Goal: Navigation & Orientation: Go to known website

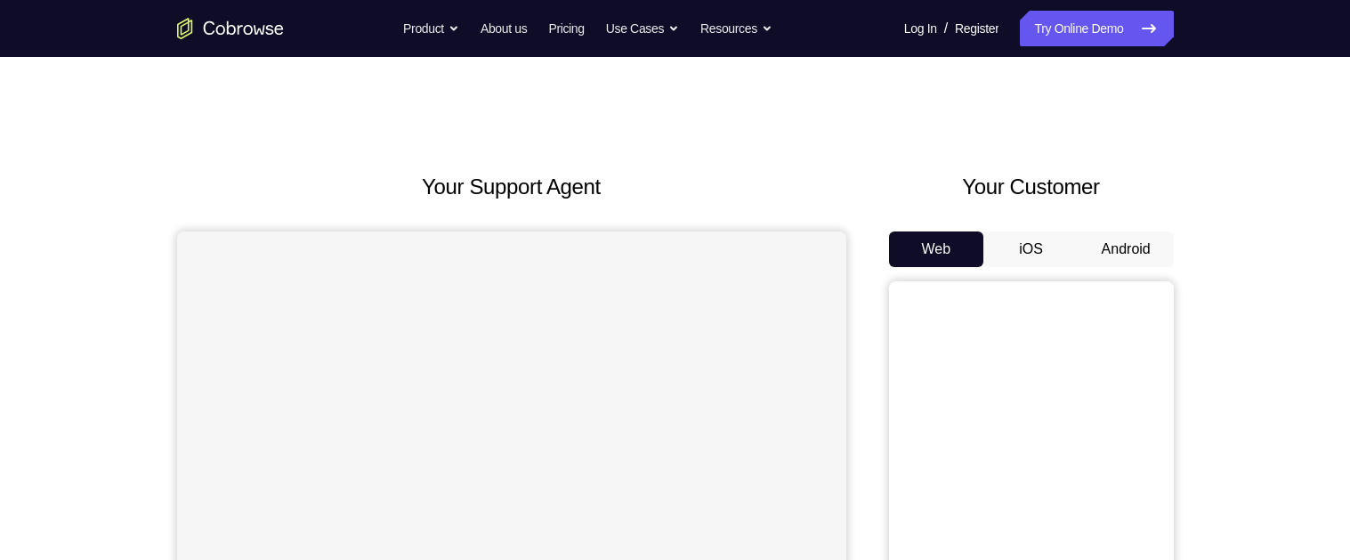
click at [1124, 246] on button "Android" at bounding box center [1125, 249] width 95 height 36
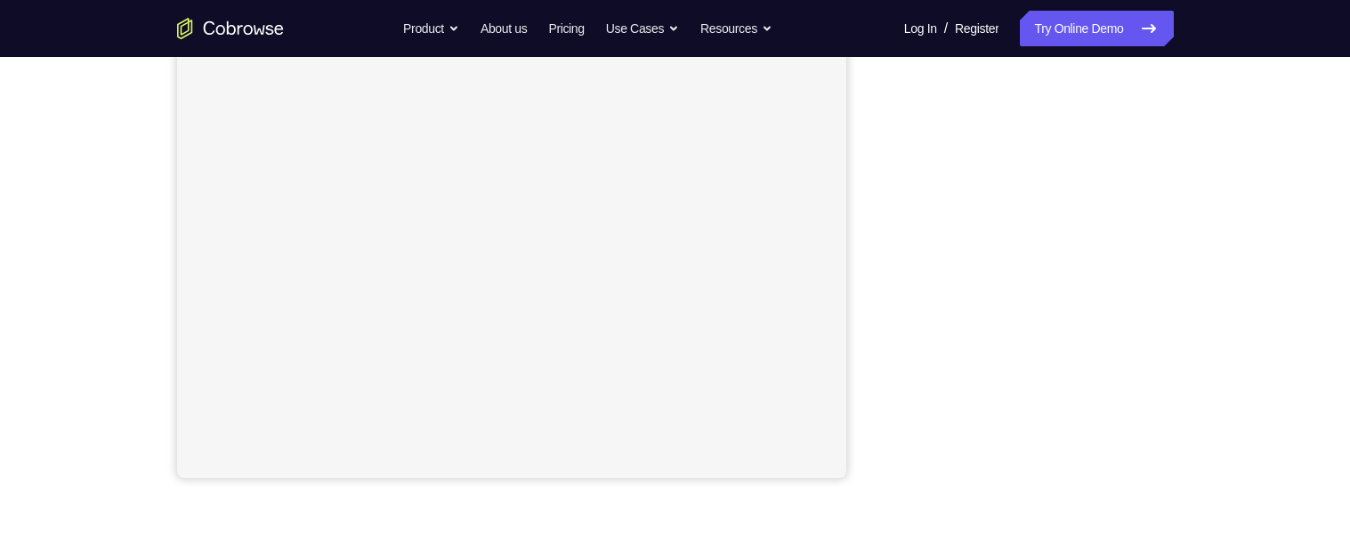
scroll to position [364, 0]
